Goal: Task Accomplishment & Management: Use online tool/utility

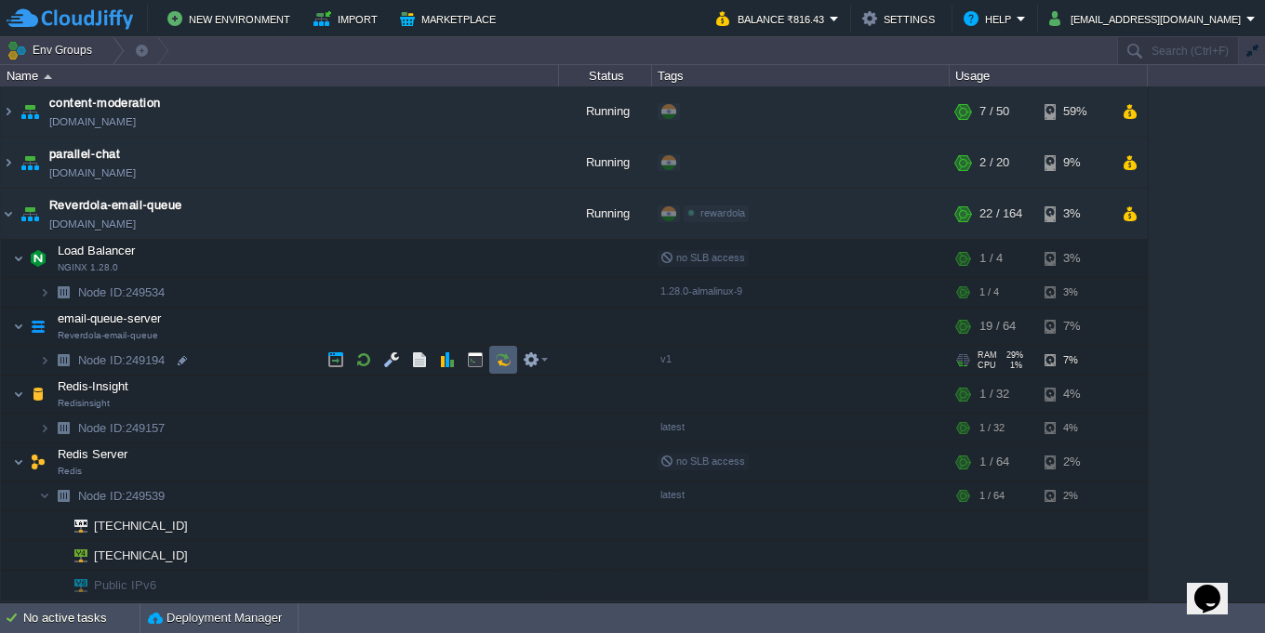
click at [497, 369] on td at bounding box center [503, 360] width 28 height 28
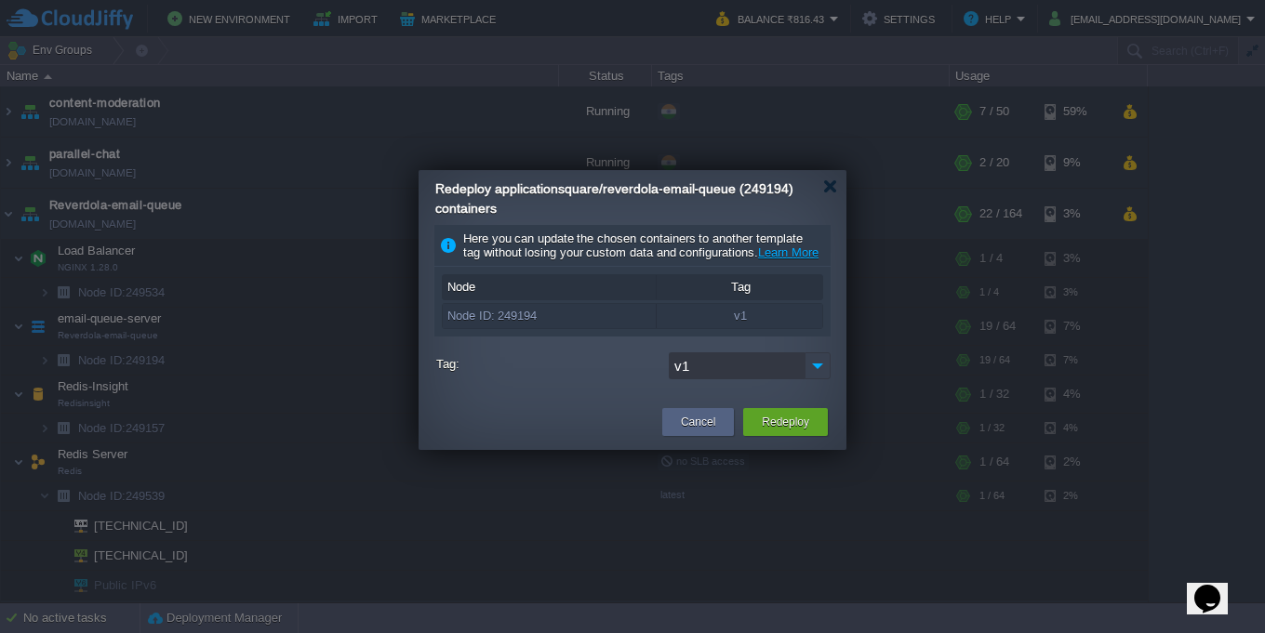
click at [824, 379] on img at bounding box center [817, 365] width 26 height 27
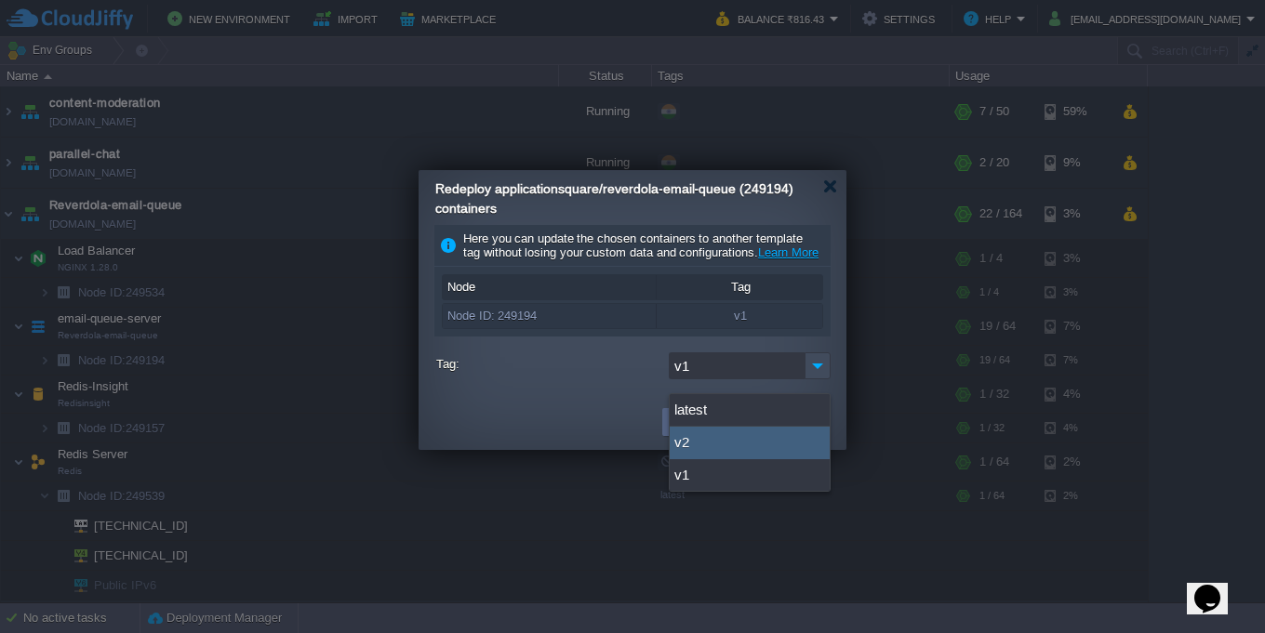
click at [757, 438] on div "v2" at bounding box center [749, 443] width 160 height 33
type input "v2"
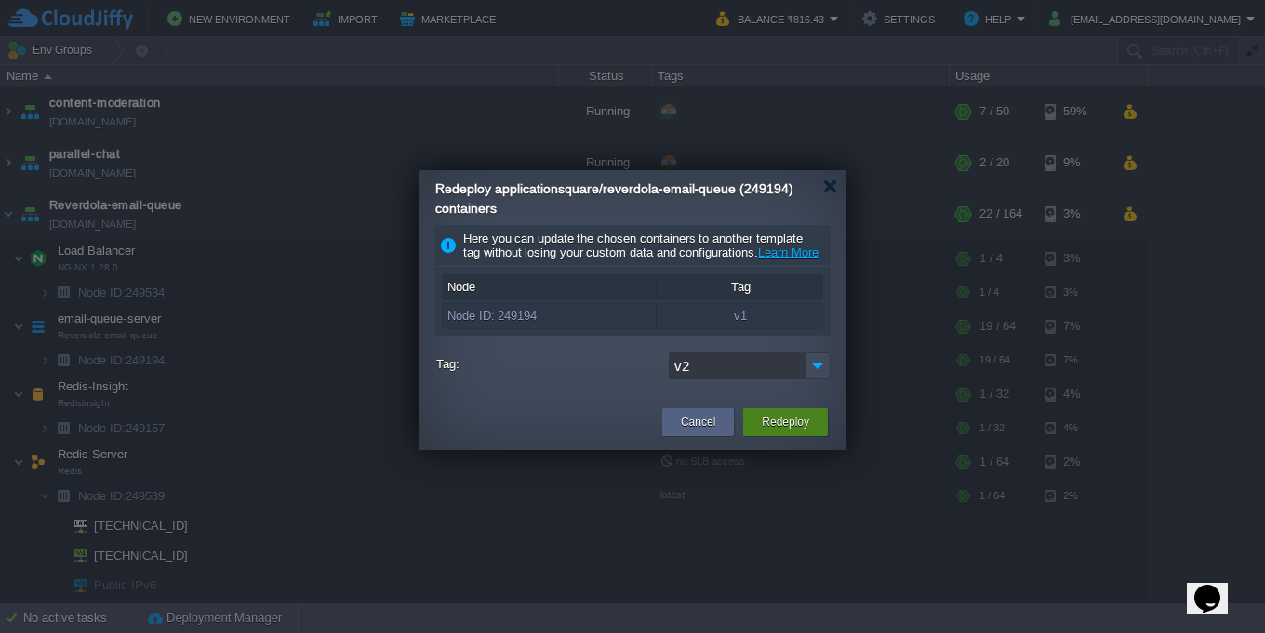
click at [793, 431] on button "Redeploy" at bounding box center [785, 422] width 47 height 19
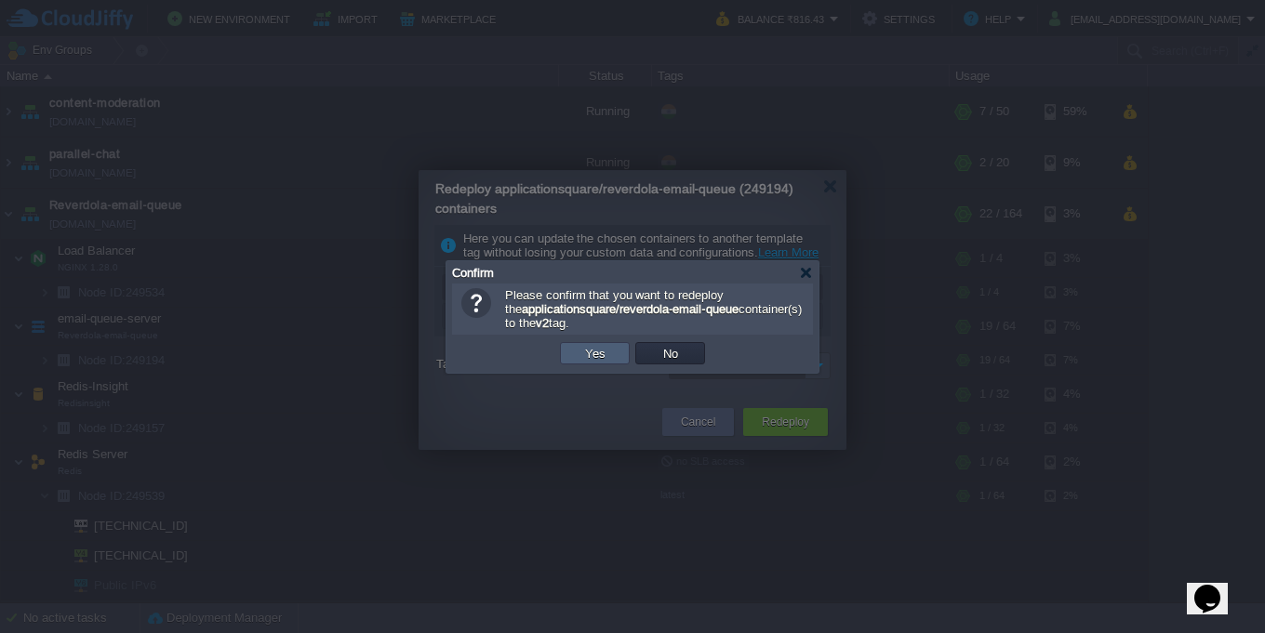
click at [606, 359] on button "Yes" at bounding box center [595, 353] width 32 height 17
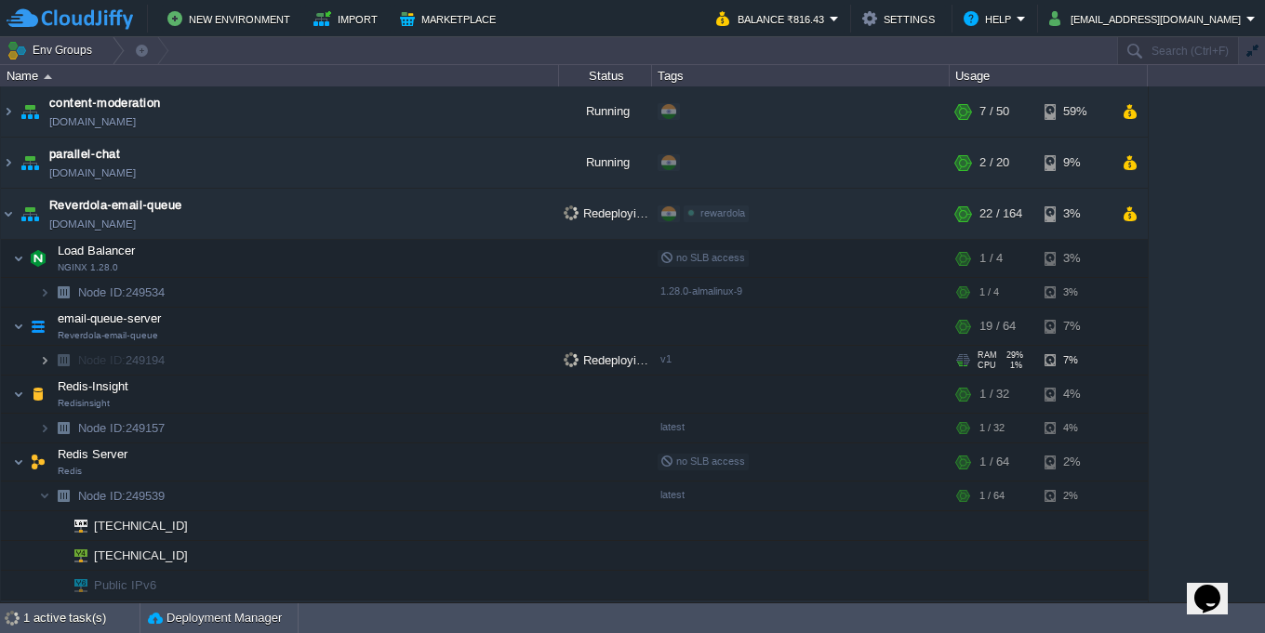
click at [39, 357] on img at bounding box center [44, 360] width 11 height 29
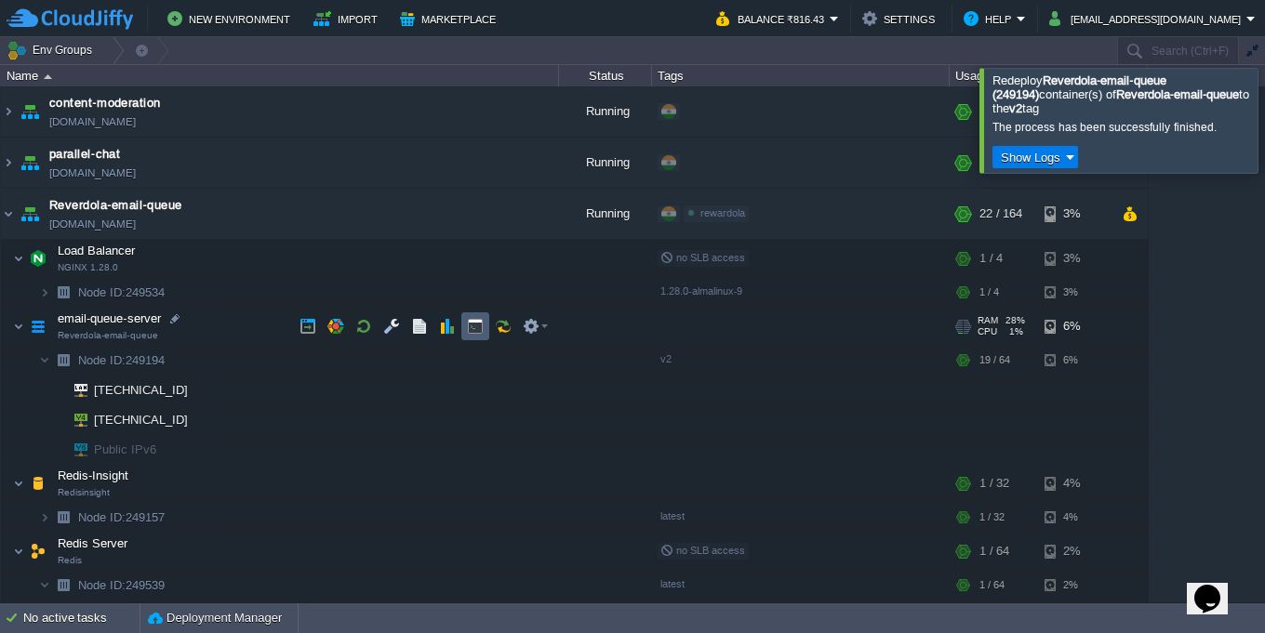
click at [467, 332] on button "button" at bounding box center [475, 326] width 17 height 17
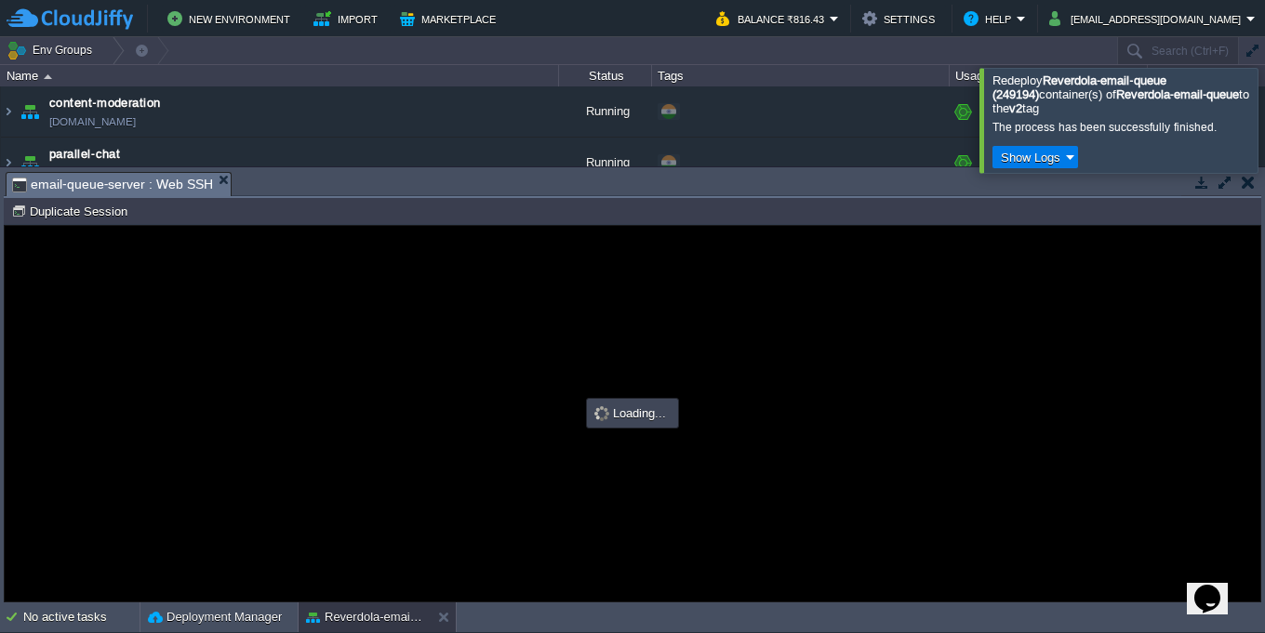
click at [1264, 106] on div at bounding box center [1287, 120] width 0 height 104
type input "#000000"
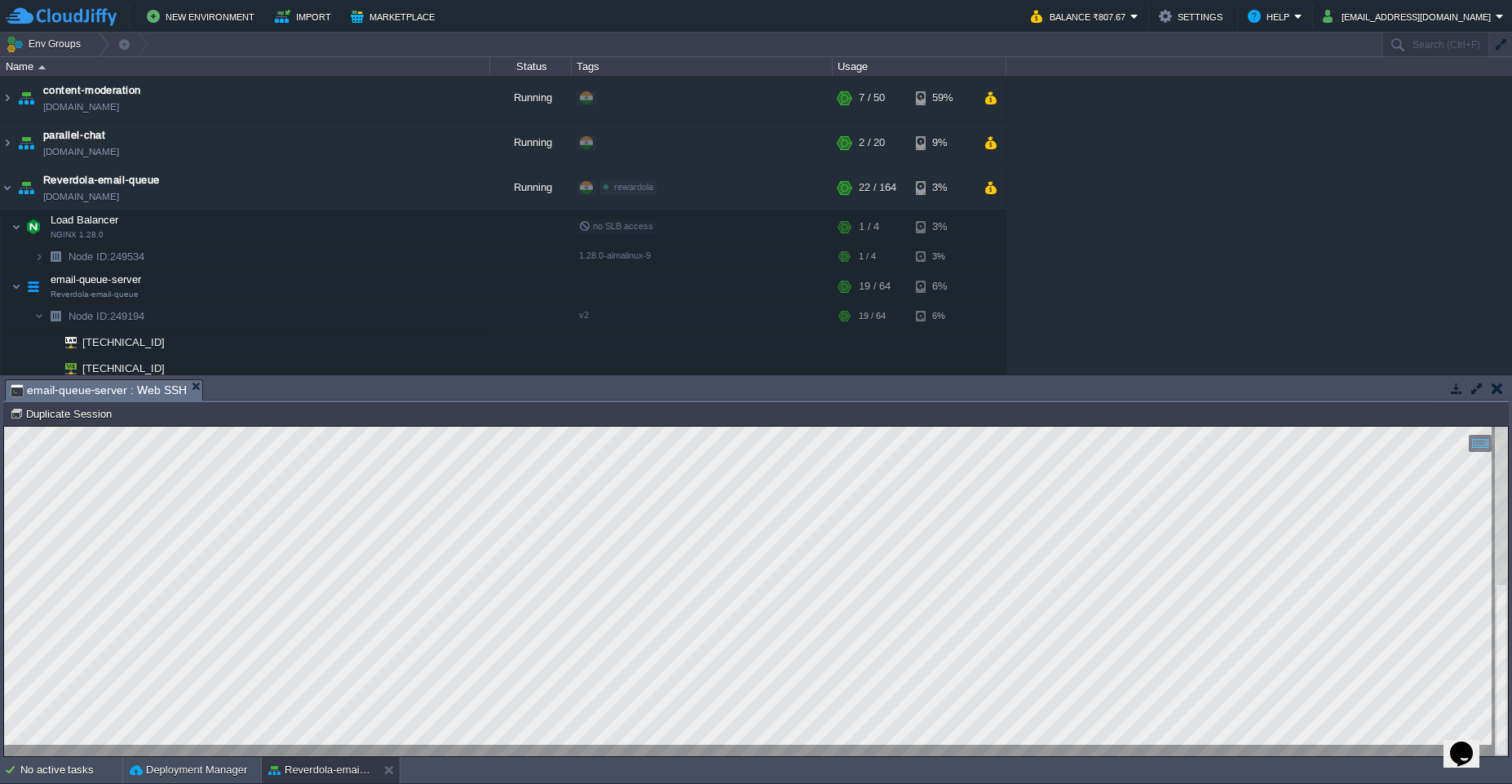
click at [1109, 390] on button "button" at bounding box center [1477, 388] width 15 height 15
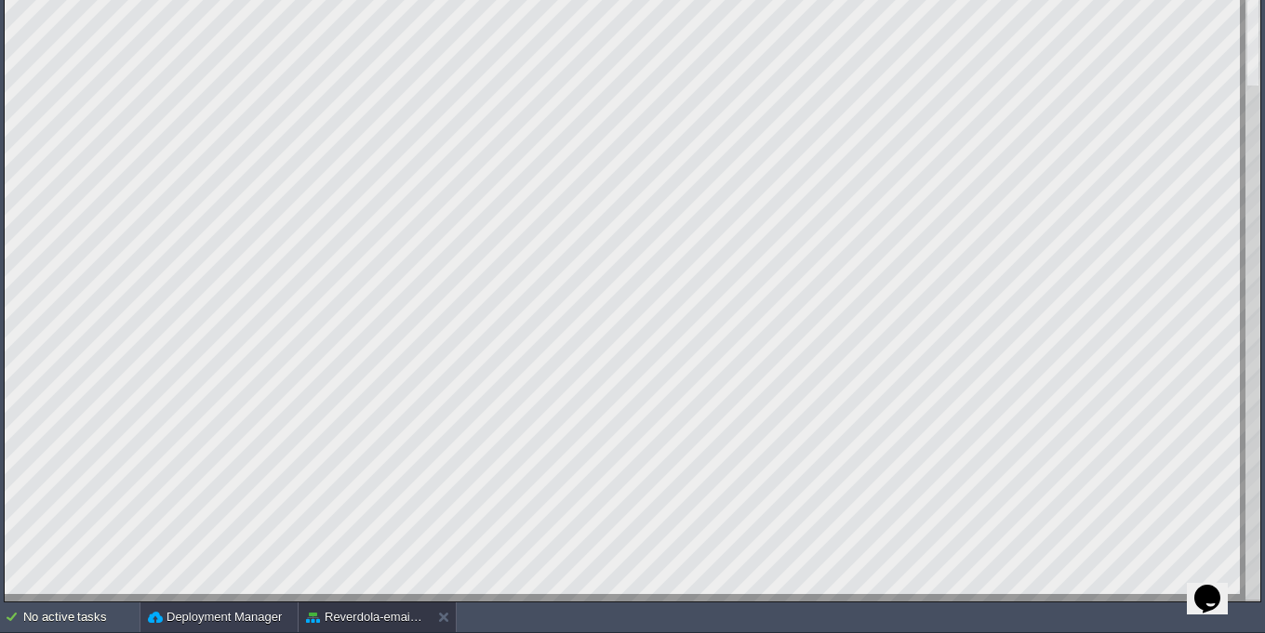
click at [265, 616] on button "Deployment Manager" at bounding box center [215, 617] width 134 height 19
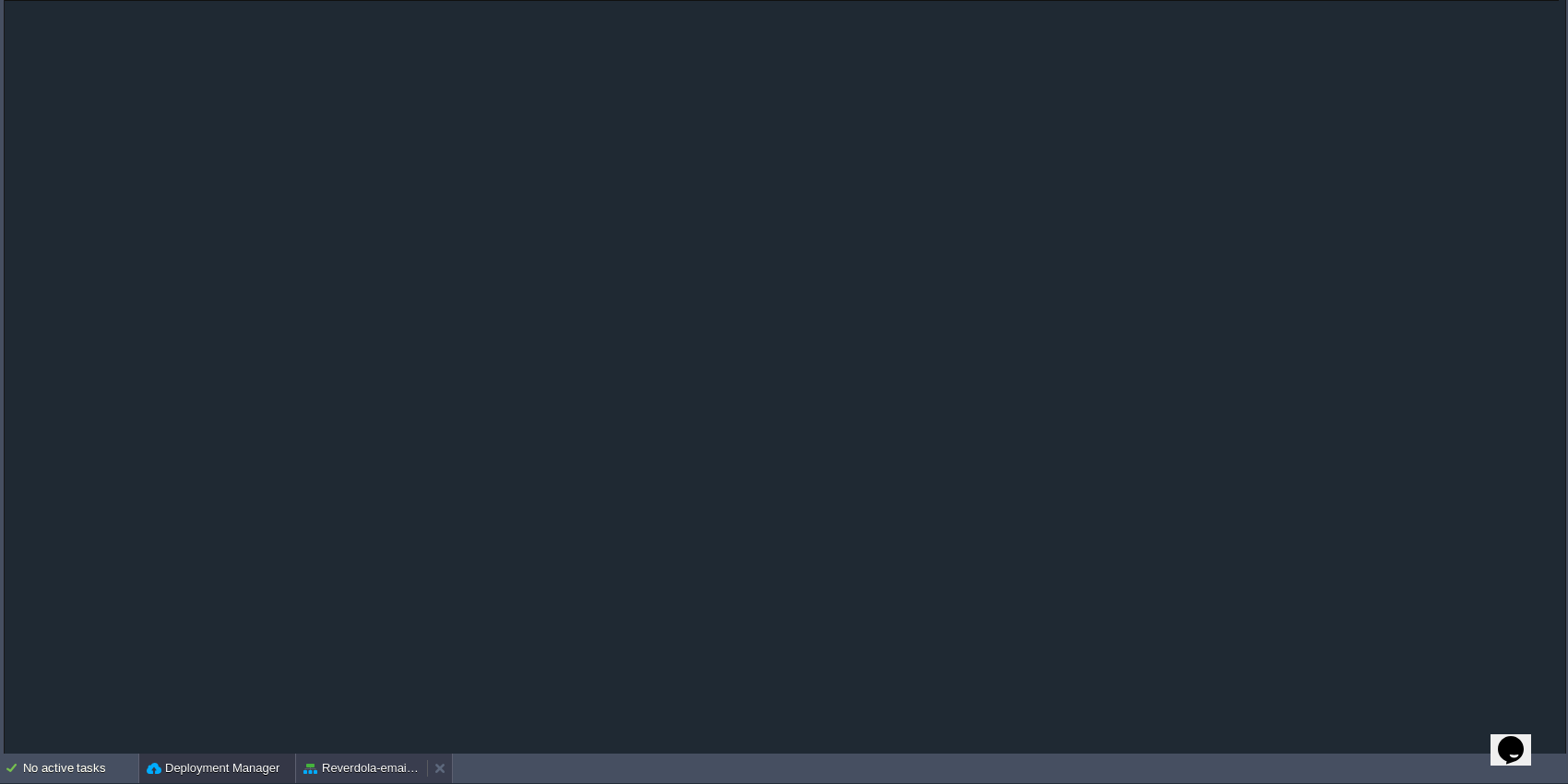
click at [391, 626] on button "Reverdola-email-queue" at bounding box center [361, 768] width 116 height 19
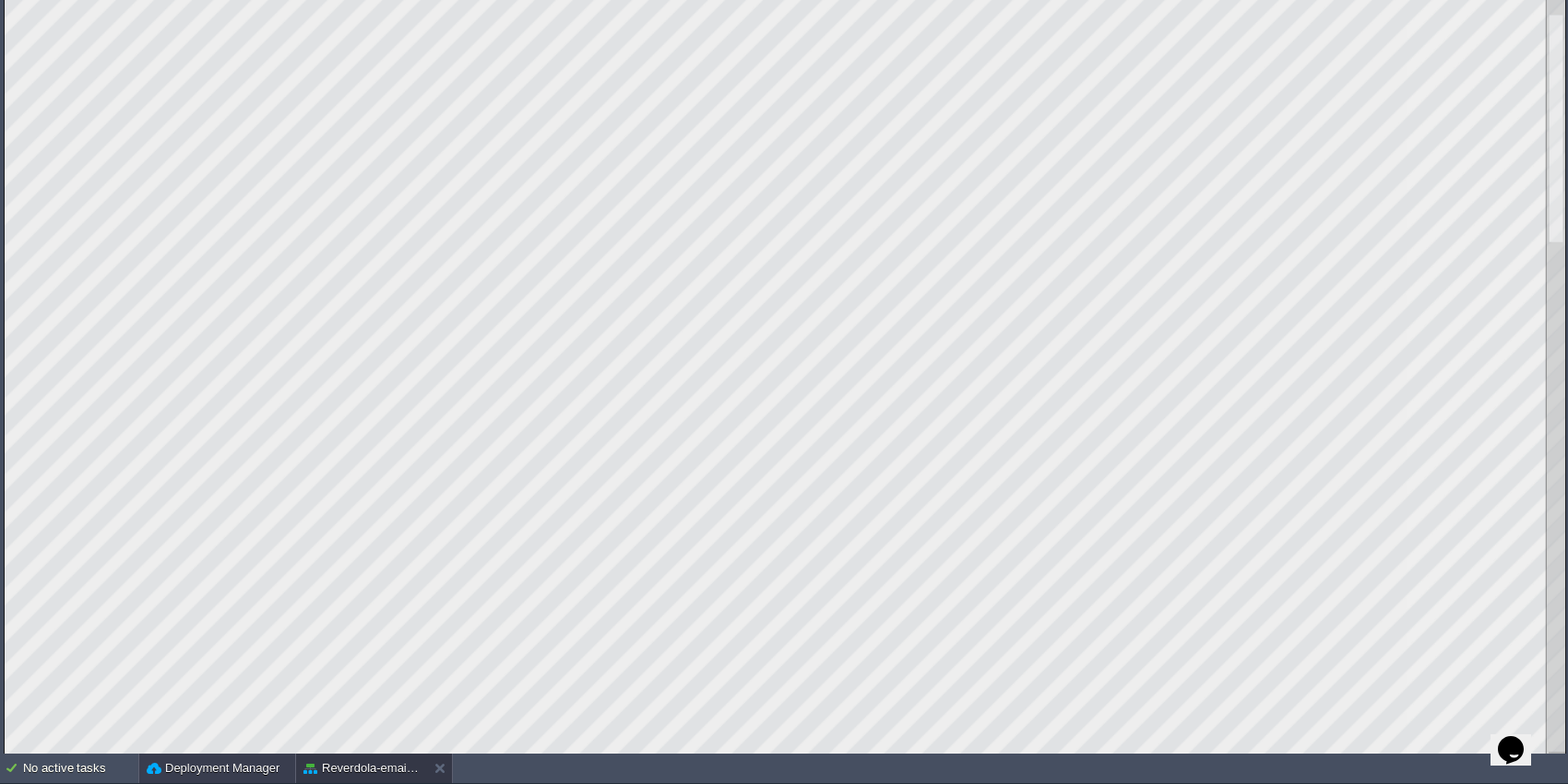
click at [250, 626] on button "Deployment Manager" at bounding box center [213, 768] width 133 height 19
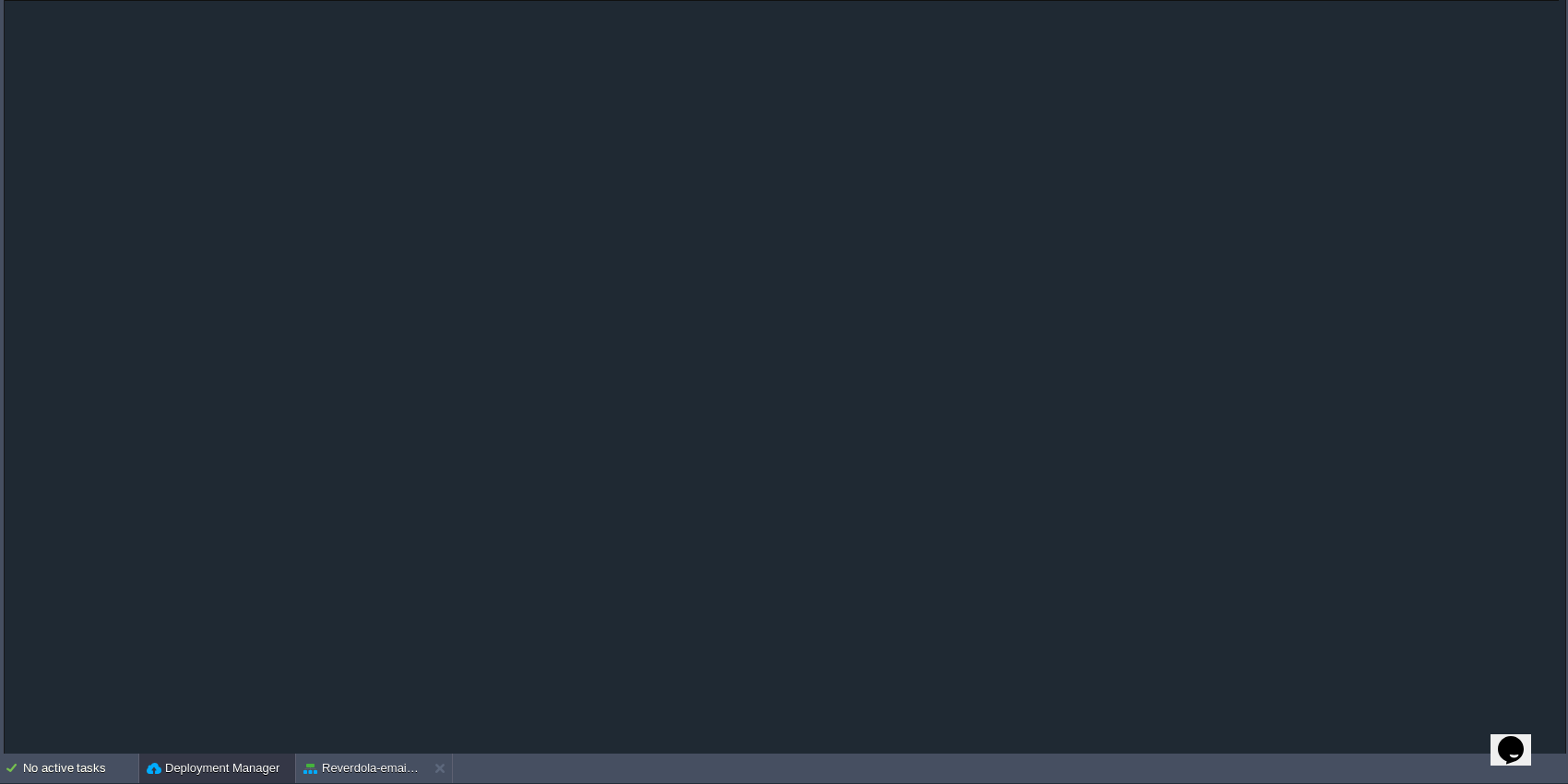
click at [331, 626] on div "No active tasks Deployment Manager Reverdola-email-queue" at bounding box center [784, 769] width 1568 height 31
click at [355, 626] on button "Reverdola-email-queue" at bounding box center [361, 768] width 116 height 19
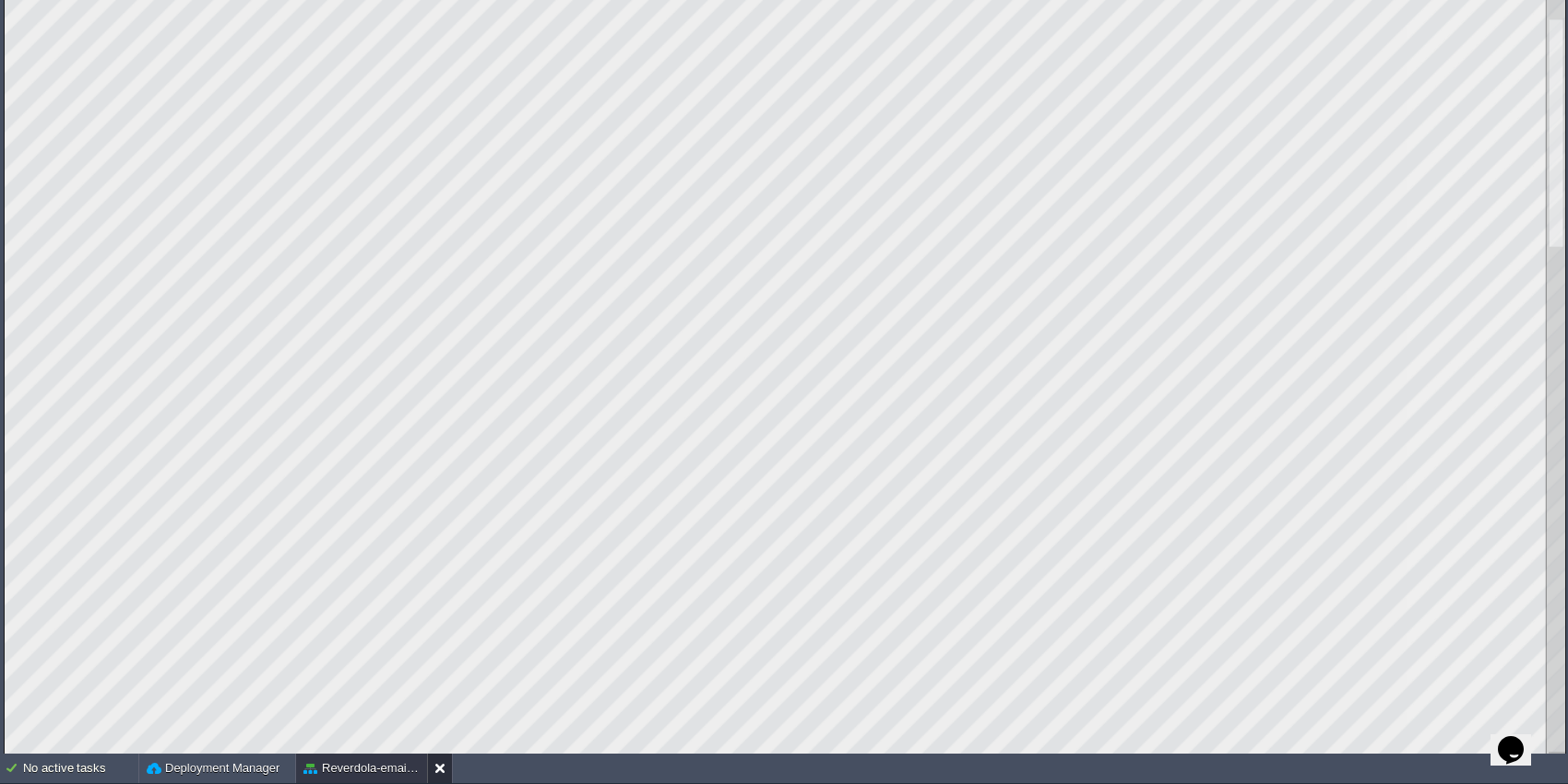
click at [446, 626] on button at bounding box center [443, 768] width 19 height 19
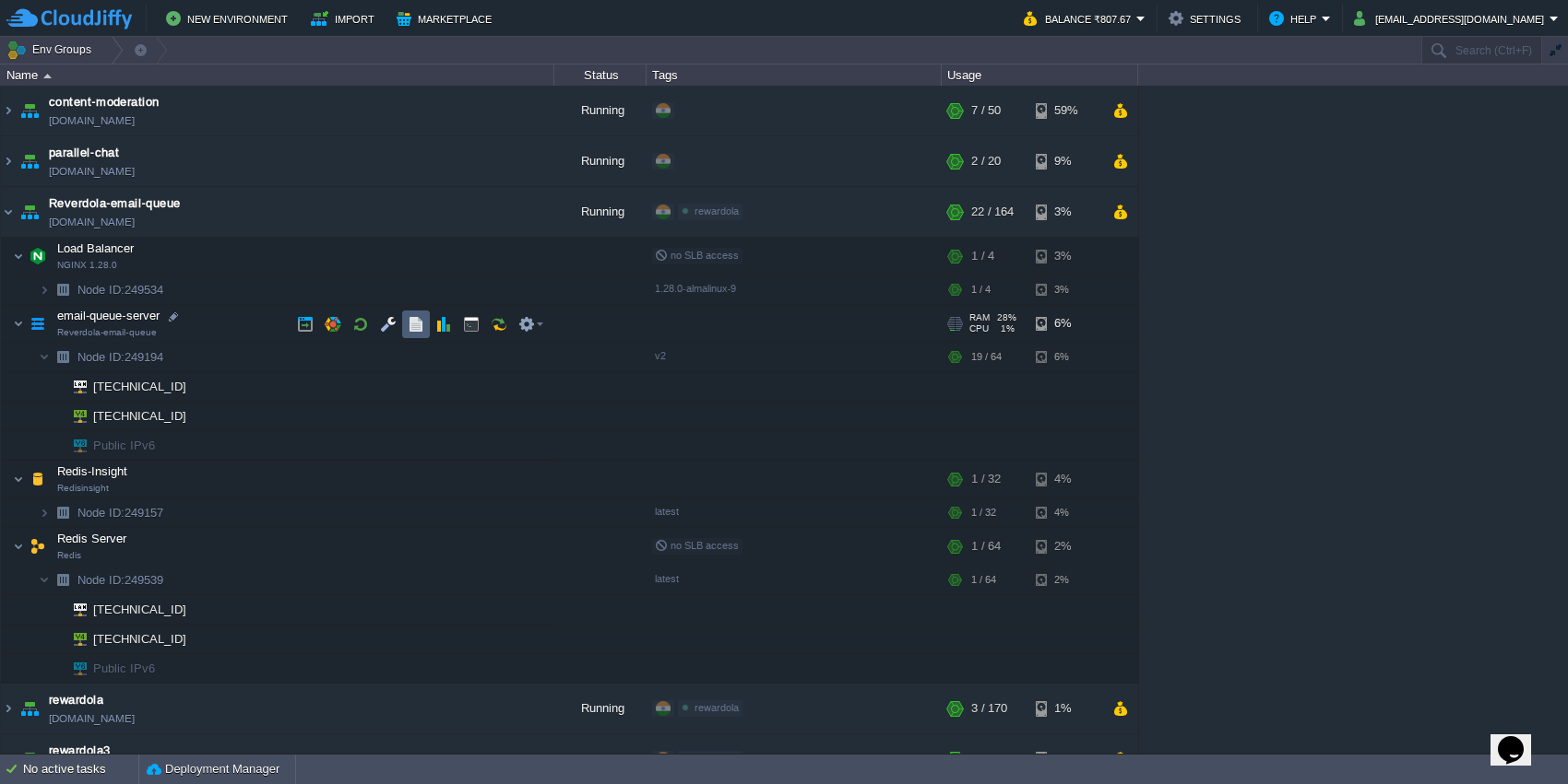
click at [425, 326] on td at bounding box center [416, 324] width 28 height 28
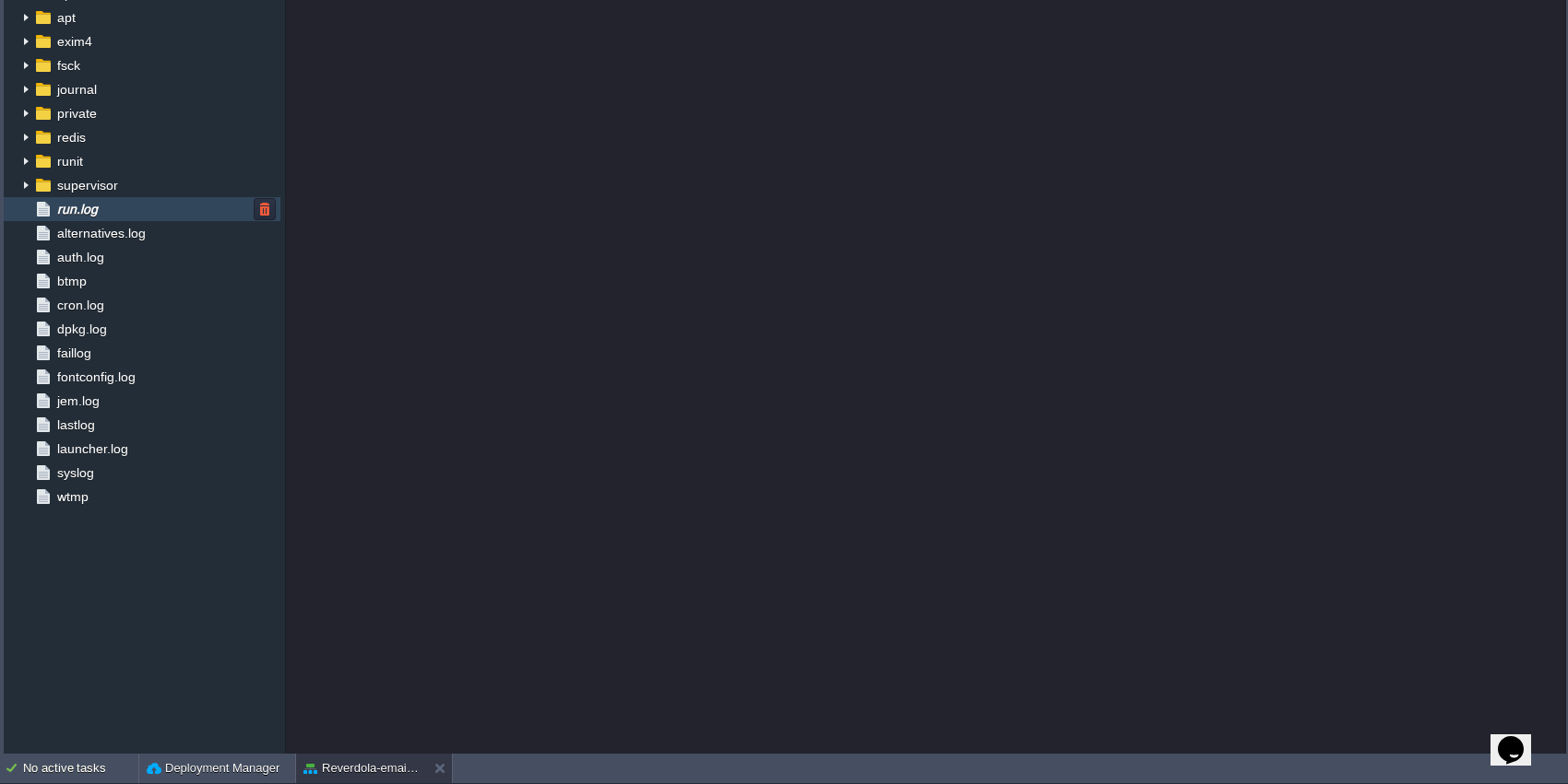
click at [99, 211] on div "run.log" at bounding box center [142, 209] width 277 height 24
